Goal: Find contact information: Find contact information

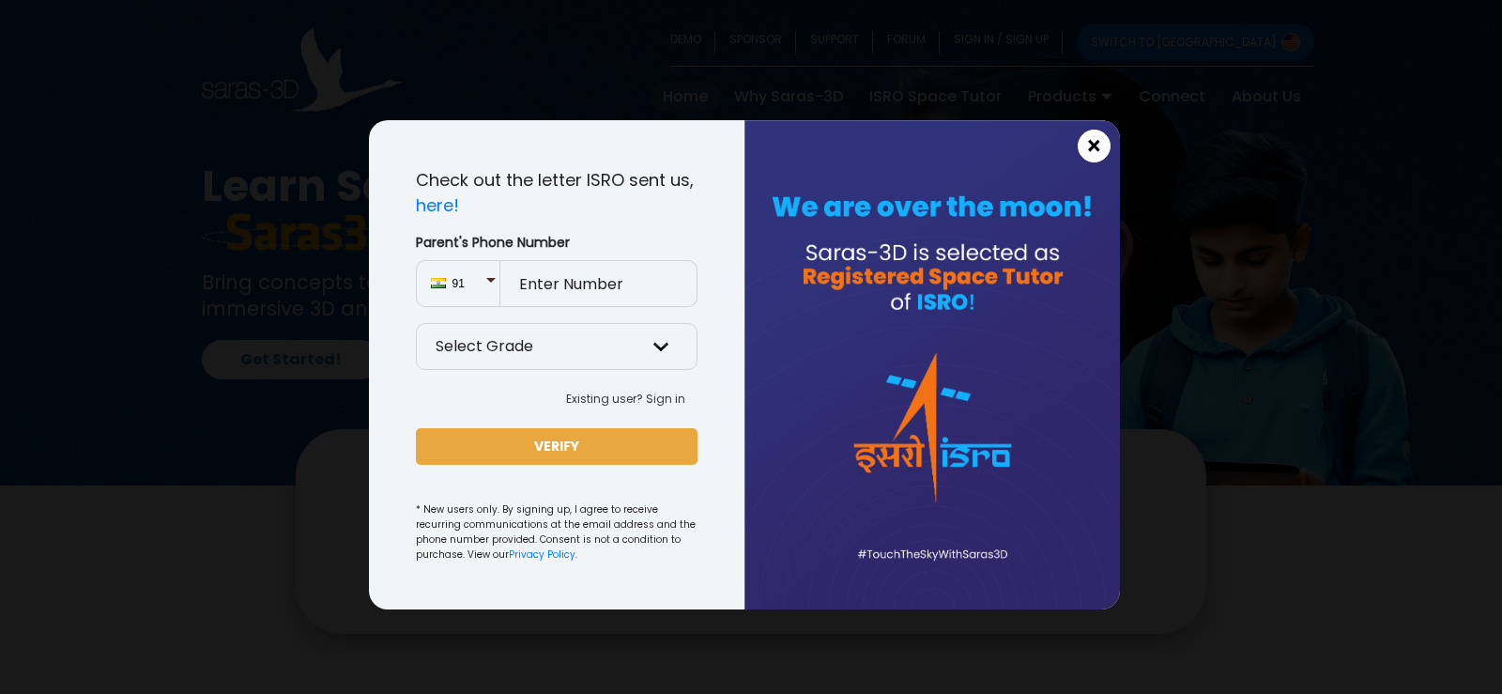
click at [1098, 138] on span "×" at bounding box center [1094, 146] width 16 height 24
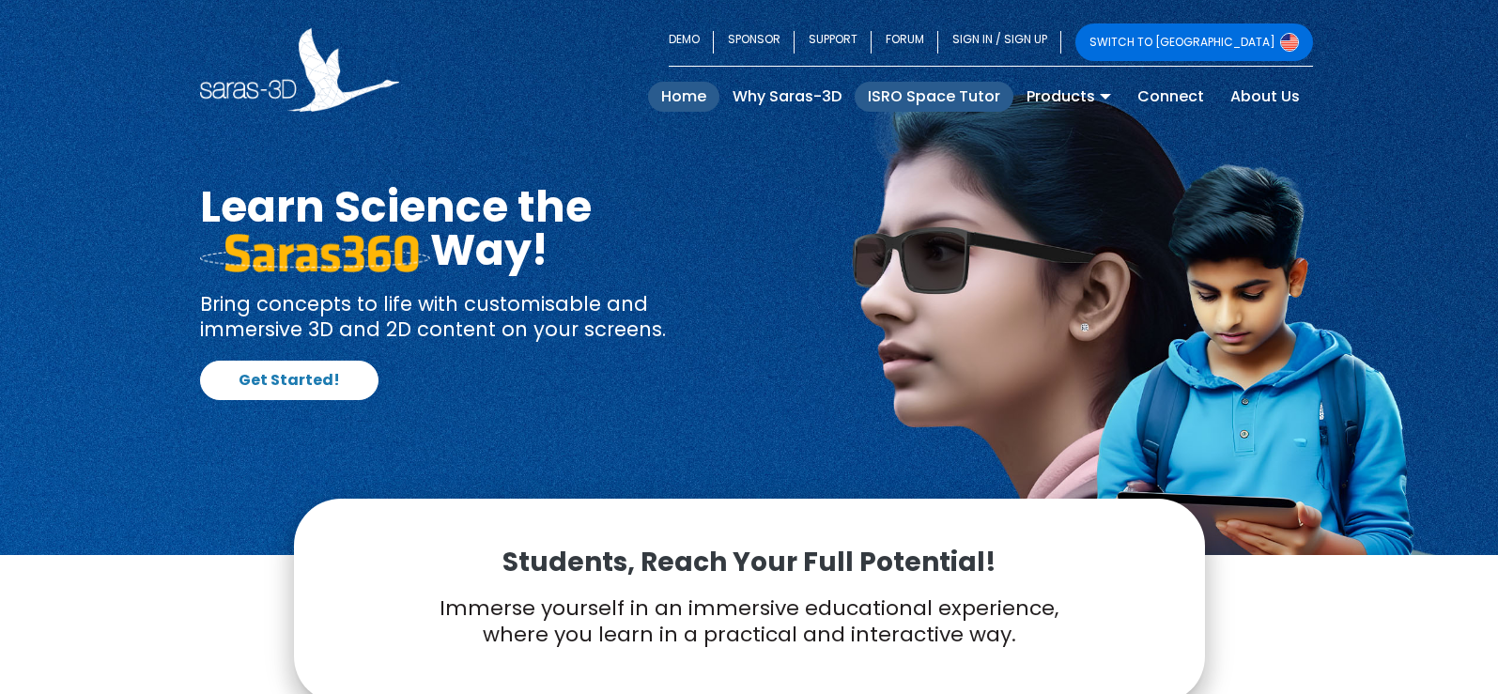
click at [919, 95] on link "ISRO Space Tutor" at bounding box center [933, 97] width 159 height 30
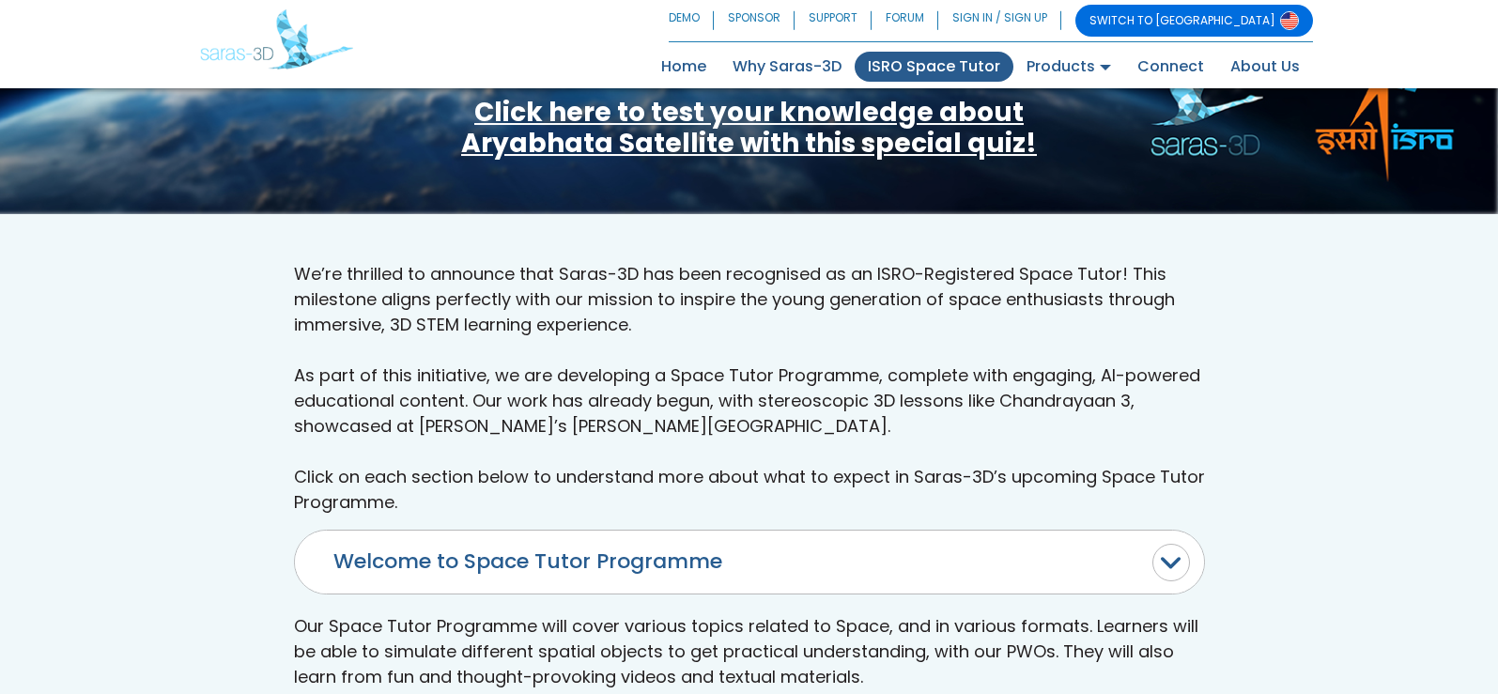
scroll to position [469, 0]
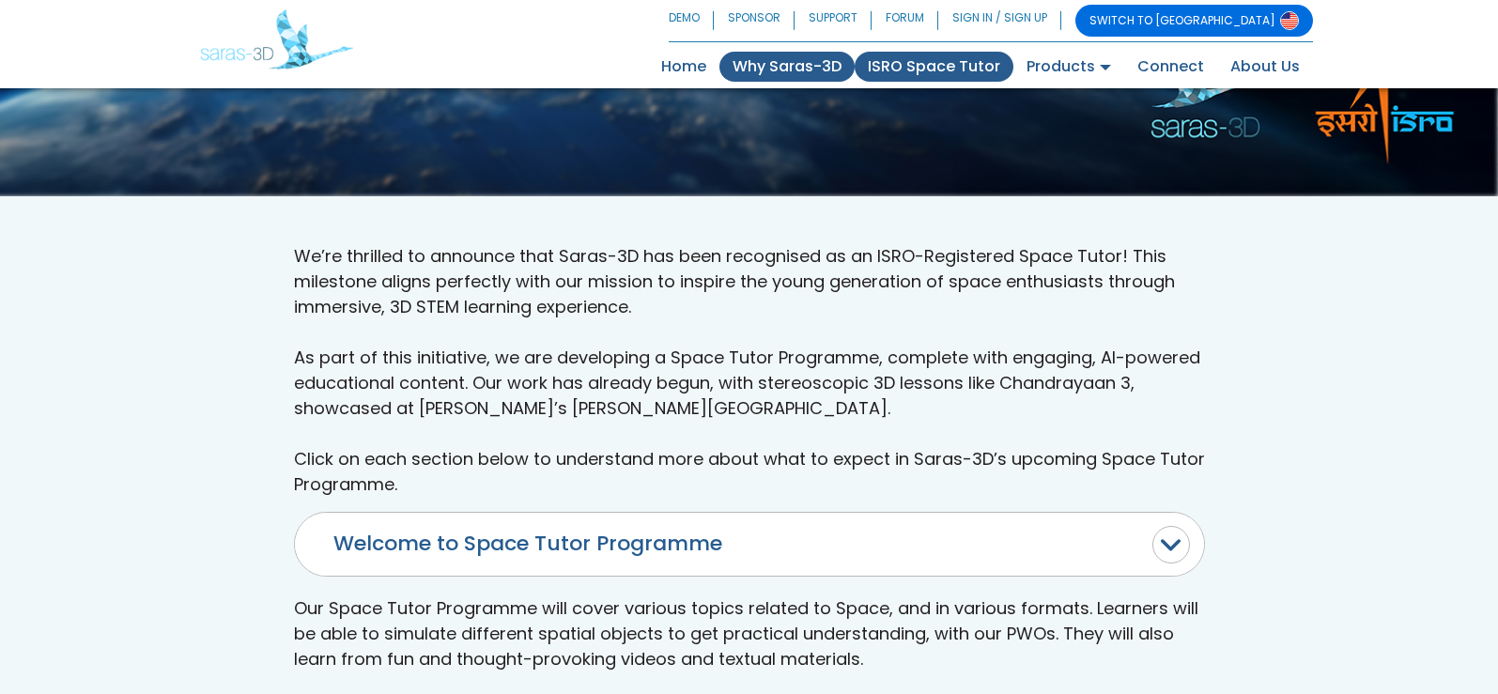
click at [800, 82] on link "Why Saras-3D" at bounding box center [786, 67] width 135 height 30
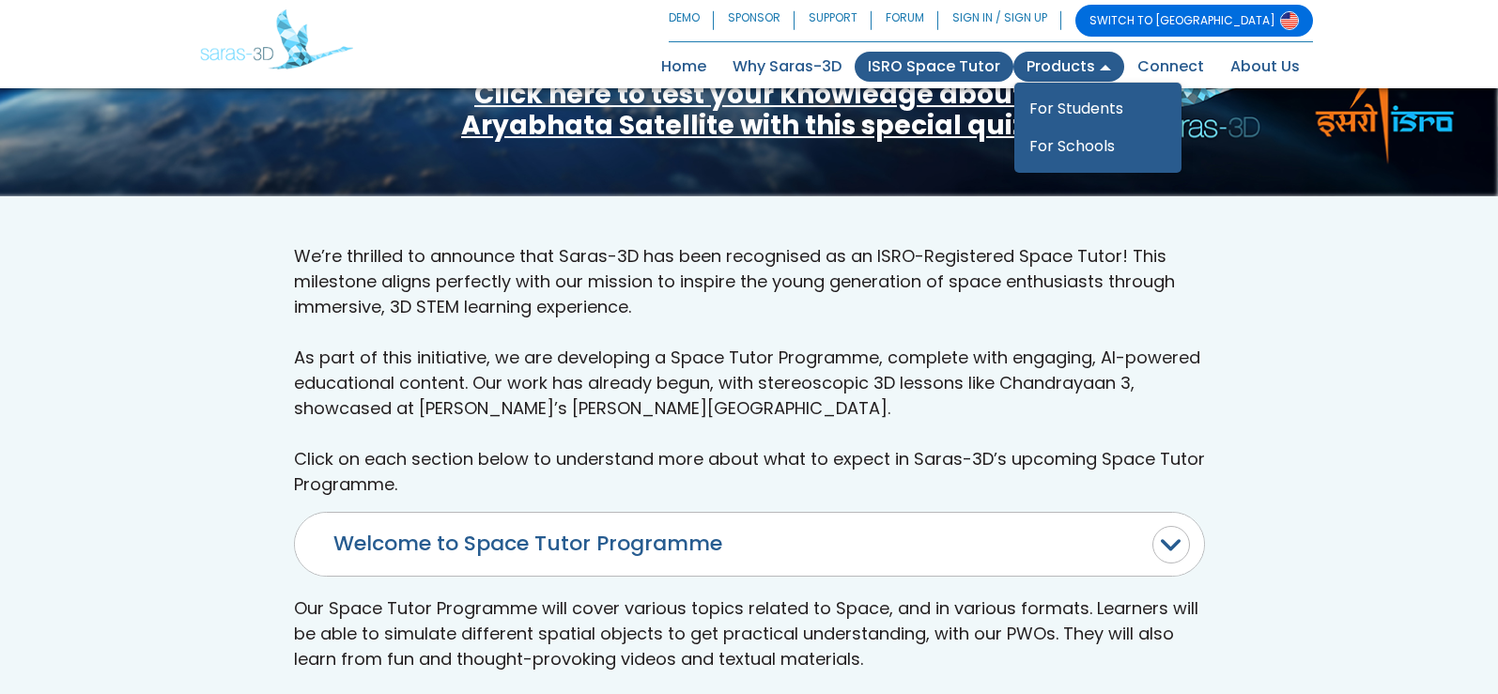
click at [1073, 82] on link "Products" at bounding box center [1068, 67] width 111 height 30
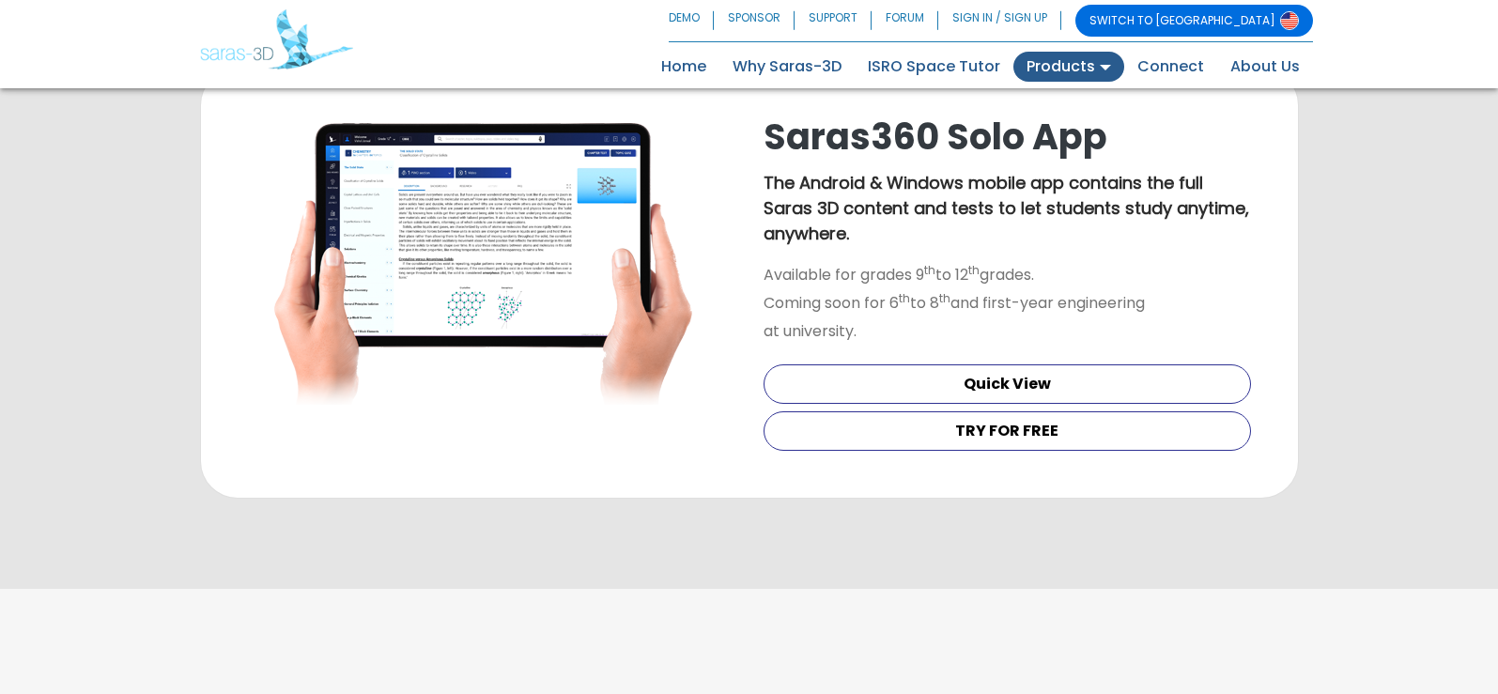
scroll to position [2037, 0]
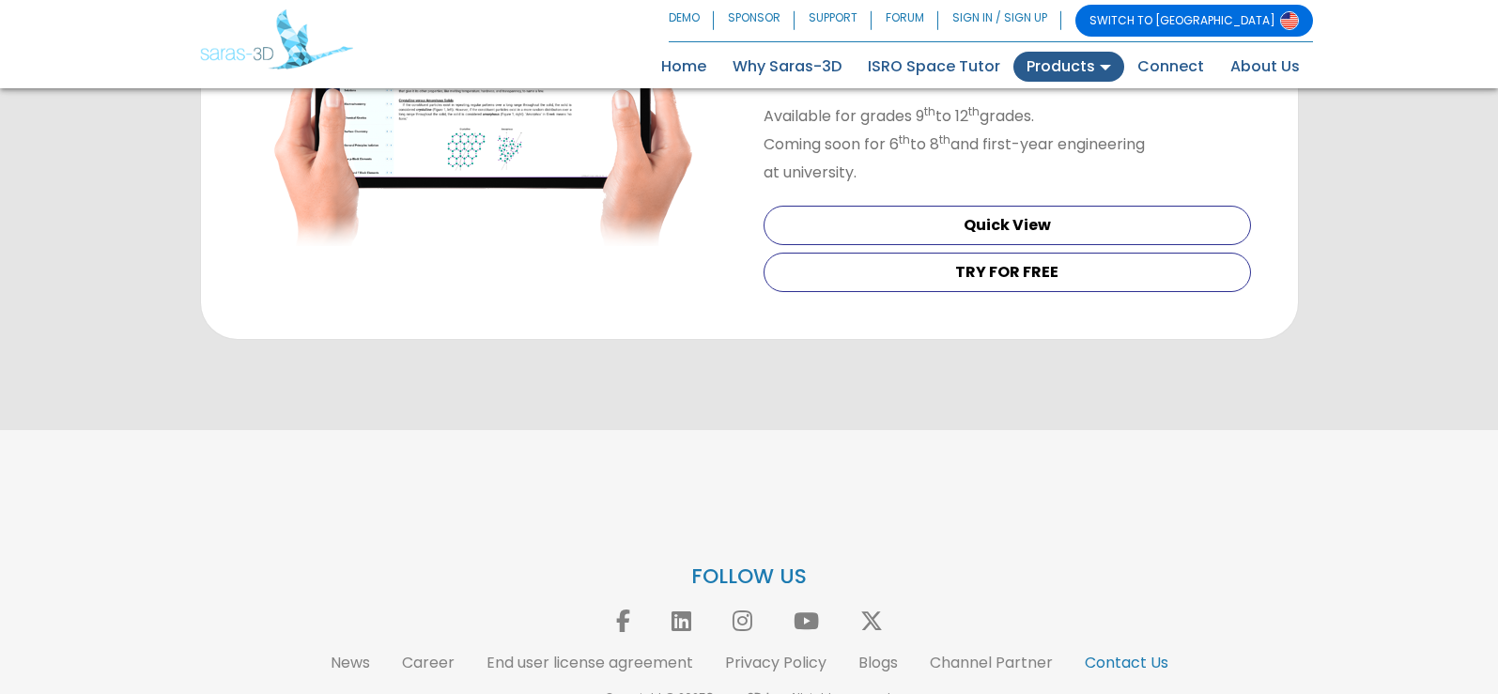
click at [1134, 652] on link "Contact Us" at bounding box center [1126, 663] width 84 height 22
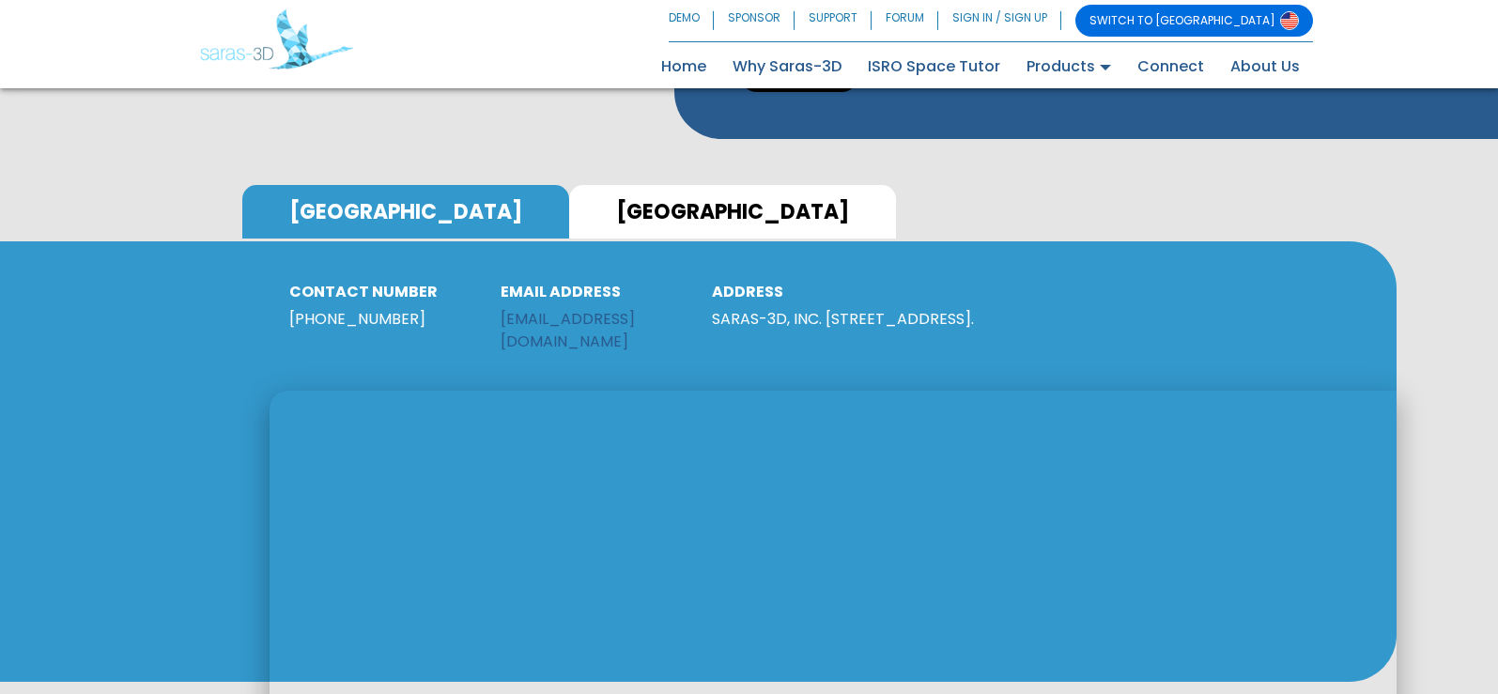
scroll to position [751, 0]
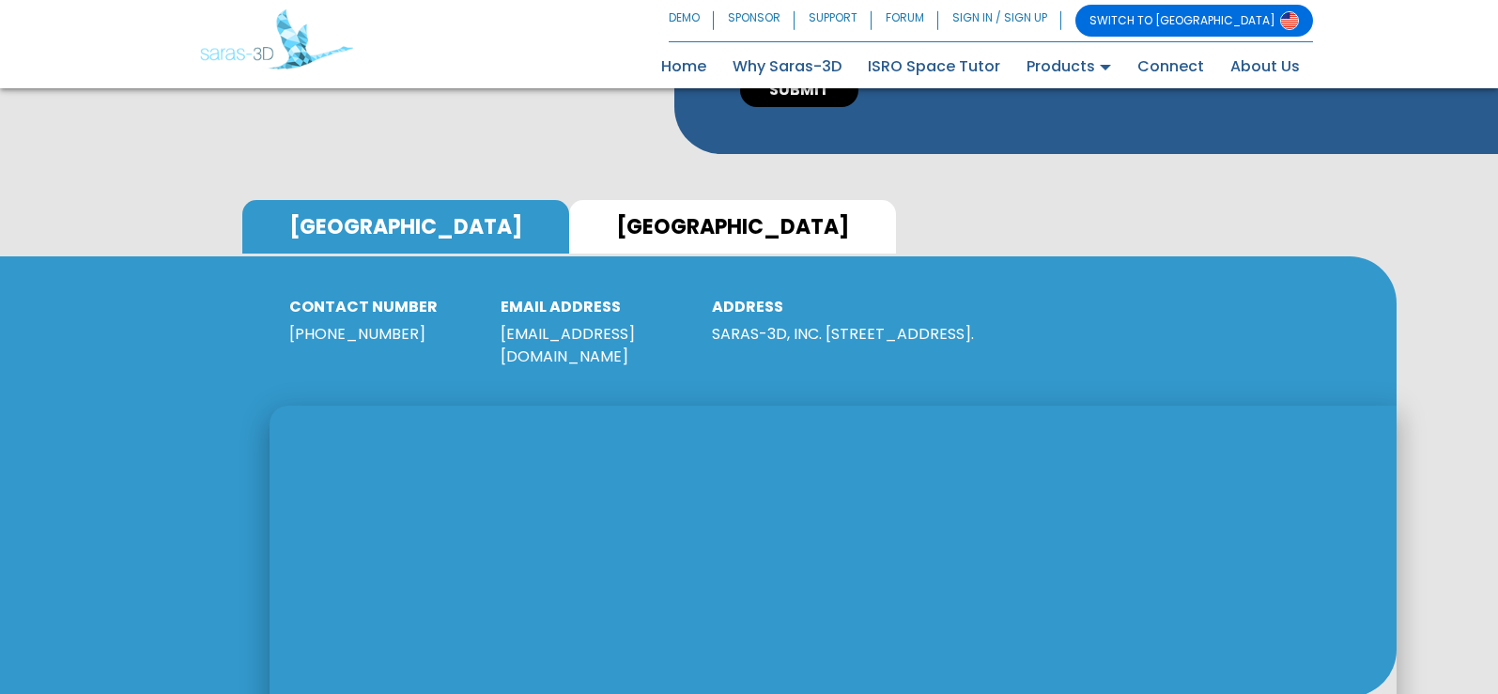
click at [569, 200] on link "[GEOGRAPHIC_DATA]" at bounding box center [732, 227] width 327 height 54
